Goal: Transaction & Acquisition: Purchase product/service

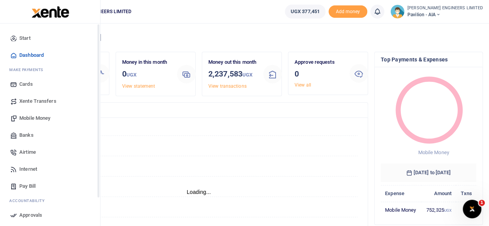
scroll to position [6, 6]
click at [31, 116] on span "Mobile Money" at bounding box center [34, 118] width 31 height 8
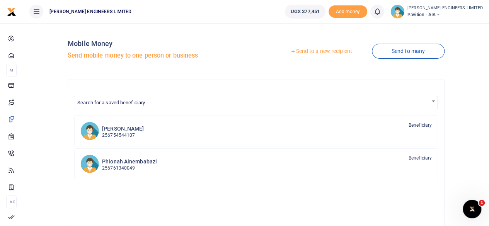
click at [315, 53] on link "Send to a new recipient" at bounding box center [321, 51] width 101 height 14
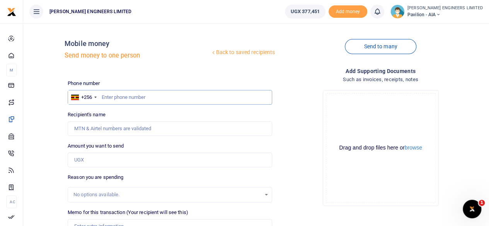
click at [109, 100] on input "text" at bounding box center [170, 97] width 205 height 15
type input "770683037"
type input "Scovia Tukamushaba"
type input "770683037"
click at [91, 161] on input "Amount you want to send" at bounding box center [170, 160] width 205 height 15
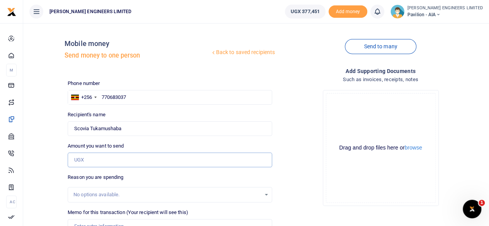
click at [91, 162] on input "Amount you want to send" at bounding box center [170, 160] width 205 height 15
click at [220, 130] on input "Found" at bounding box center [170, 128] width 205 height 15
click at [80, 159] on input "Amount you want to send" at bounding box center [170, 160] width 205 height 15
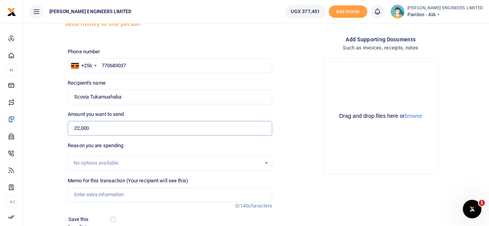
scroll to position [51, 0]
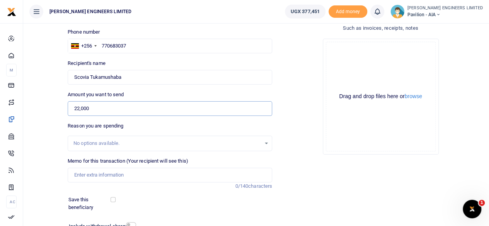
type input "22,000"
click at [79, 178] on input "Memo for this transaction (Your recipient will see this)" at bounding box center [170, 175] width 205 height 15
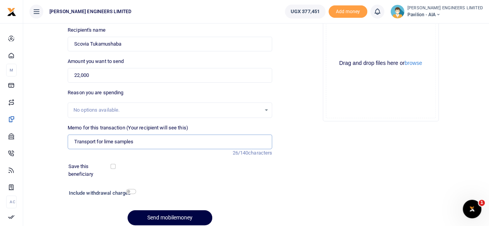
scroll to position [103, 0]
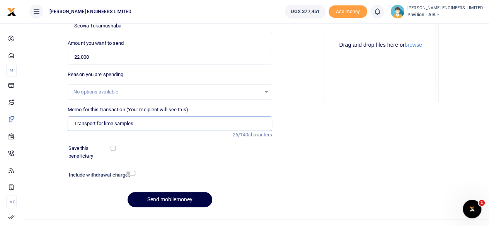
type input "Transport for lime samples"
click at [132, 173] on input "checkbox" at bounding box center [131, 173] width 10 height 5
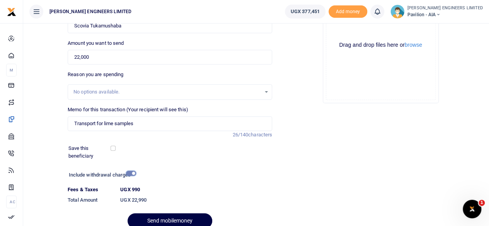
click at [133, 172] on input "checkbox" at bounding box center [131, 173] width 10 height 5
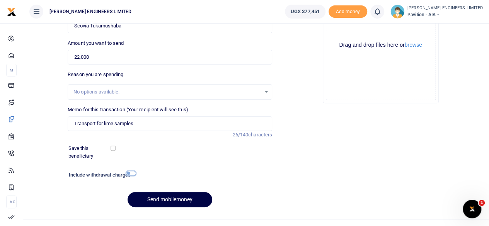
click at [133, 172] on input "checkbox" at bounding box center [131, 173] width 10 height 5
checkbox input "true"
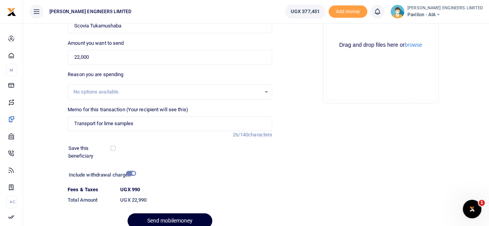
click at [168, 224] on button "Send mobilemoney" at bounding box center [170, 221] width 85 height 15
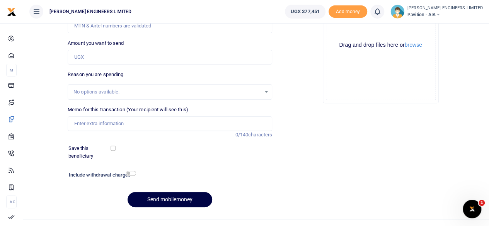
click at [381, 15] on icon at bounding box center [378, 11] width 8 height 9
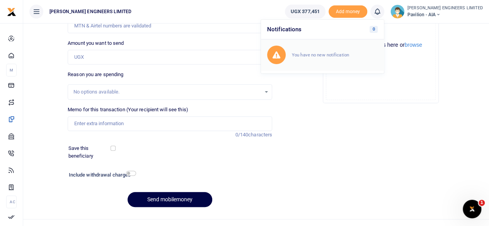
click at [326, 54] on small "You have no new notification" at bounding box center [320, 54] width 57 height 5
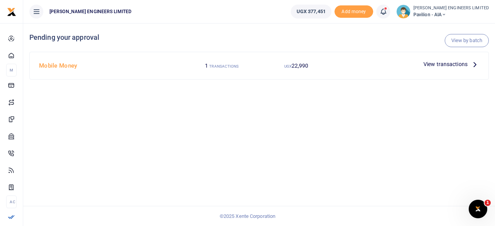
click at [432, 65] on span "View transactions" at bounding box center [446, 64] width 44 height 9
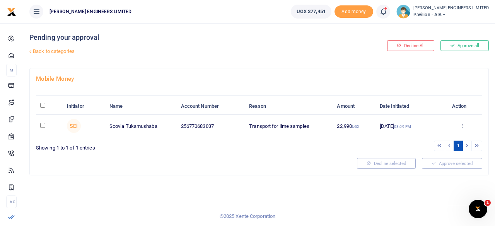
click at [43, 125] on input "checkbox" at bounding box center [42, 125] width 5 height 5
checkbox input "true"
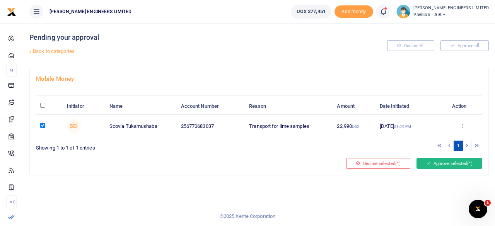
click at [438, 164] on button "Approve selected (1)" at bounding box center [450, 163] width 66 height 11
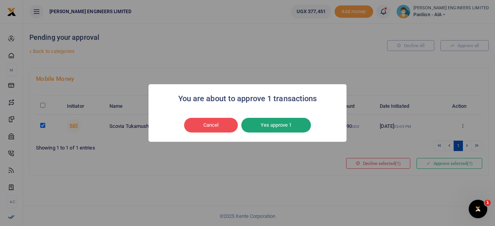
click at [282, 129] on button "Yes approve 1" at bounding box center [276, 125] width 70 height 15
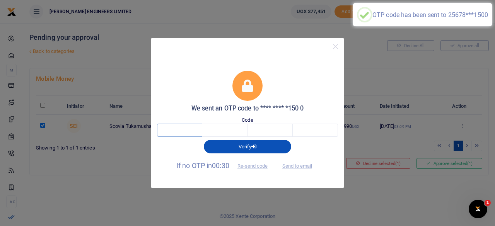
click at [181, 130] on input "text" at bounding box center [179, 130] width 45 height 13
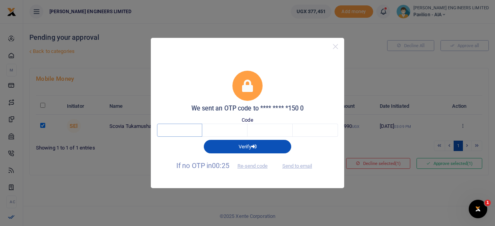
click at [179, 132] on input "text" at bounding box center [179, 130] width 45 height 13
click at [179, 131] on input "text" at bounding box center [179, 130] width 45 height 13
type input "2"
type input "9"
type input "6"
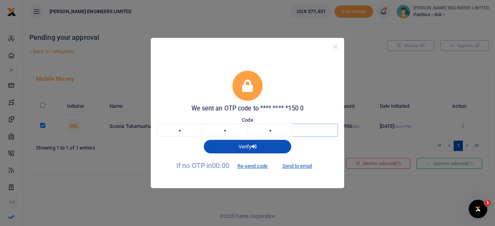
type input "7"
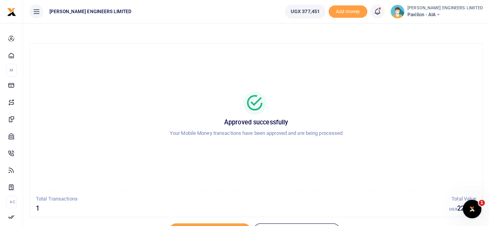
click at [381, 13] on icon at bounding box center [378, 11] width 8 height 9
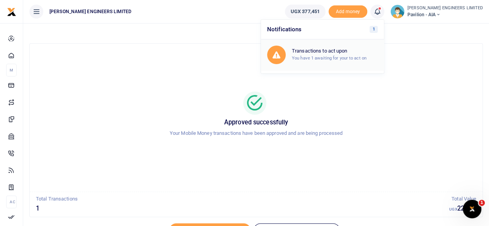
click at [333, 58] on small "You have 1 awaiting for your to act on" at bounding box center [329, 57] width 75 height 5
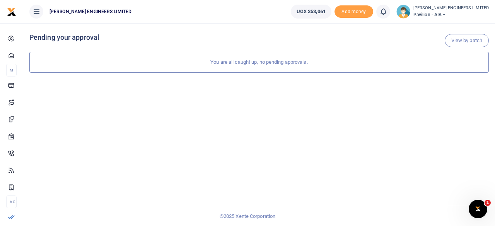
click at [446, 15] on icon at bounding box center [444, 14] width 5 height 5
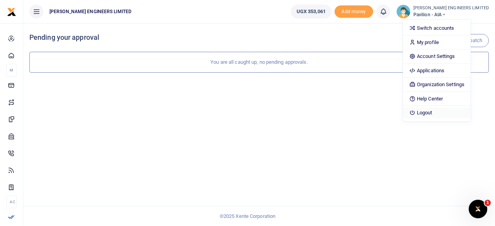
click at [442, 113] on link "Logout" at bounding box center [437, 113] width 68 height 11
